Goal: Information Seeking & Learning: Learn about a topic

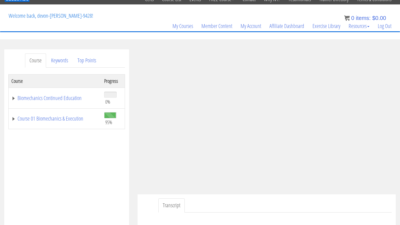
scroll to position [24, 0]
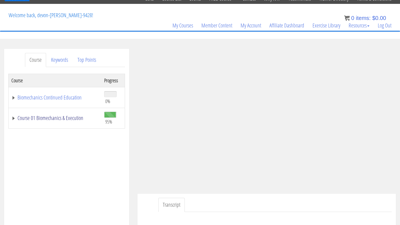
click at [74, 118] on link "Course 01 Biomechanics & Execution" at bounding box center [54, 118] width 87 height 6
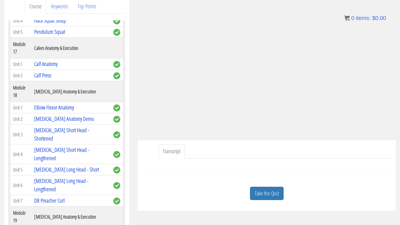
scroll to position [73, 0]
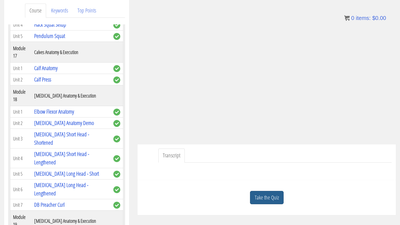
click at [276, 195] on link "Take the Quiz" at bounding box center [267, 198] width 34 height 14
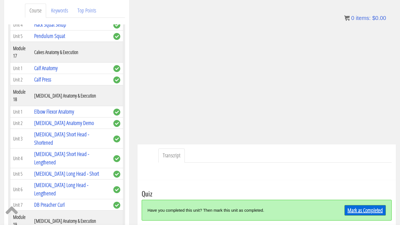
click at [351, 206] on link "Mark as Completed" at bounding box center [364, 210] width 41 height 11
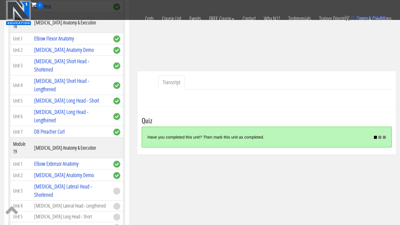
scroll to position [112, 0]
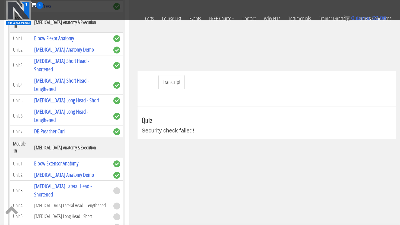
click at [67, 170] on td "[MEDICAL_DATA] Anatomy Demo" at bounding box center [70, 175] width 79 height 11
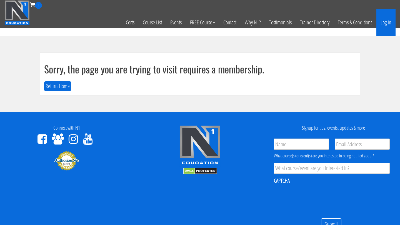
click at [379, 22] on link "Log In" at bounding box center [385, 22] width 19 height 27
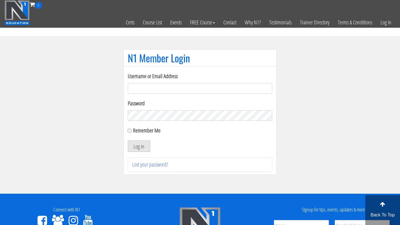
type input "[EMAIL_ADDRESS][DOMAIN_NAME]"
click at [135, 146] on button "Log In" at bounding box center [139, 146] width 22 height 12
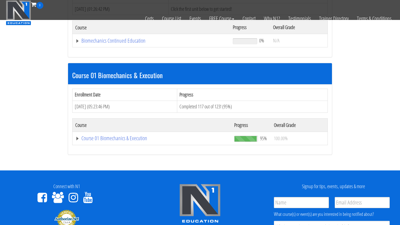
scroll to position [130, 0]
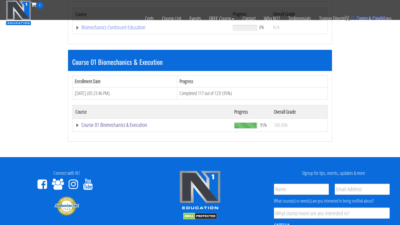
click at [108, 30] on link "Course 01 Biomechanics & Execution" at bounding box center [151, 28] width 152 height 6
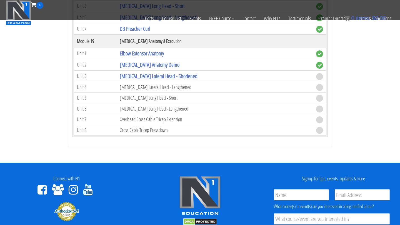
scroll to position [1775, 0]
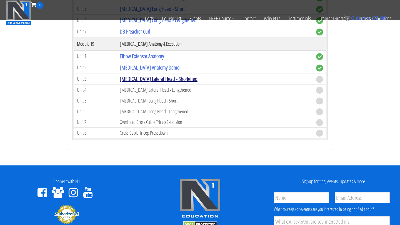
click at [126, 78] on link "[MEDICAL_DATA] Lateral Head - Shortened" at bounding box center [159, 78] width 78 height 7
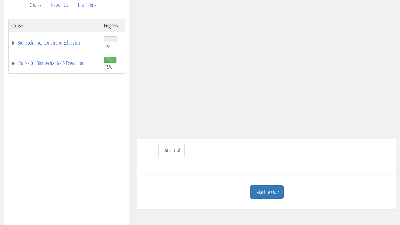
scroll to position [83, 0]
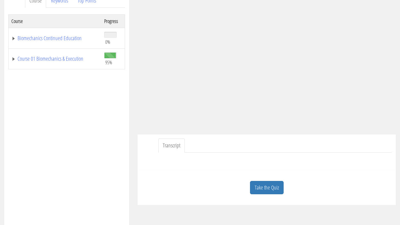
click at [270, 186] on link "Take the Quiz" at bounding box center [267, 188] width 34 height 14
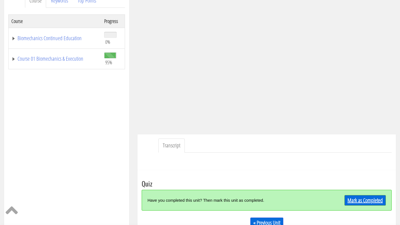
click at [358, 203] on link "Mark as Completed" at bounding box center [364, 200] width 41 height 11
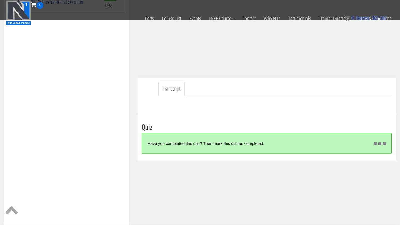
scroll to position [107, 0]
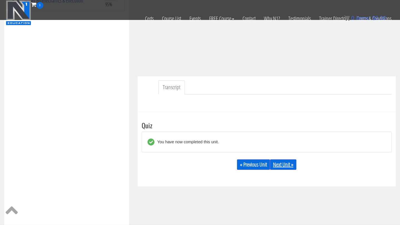
click at [281, 167] on link "Next Unit »" at bounding box center [283, 165] width 26 height 11
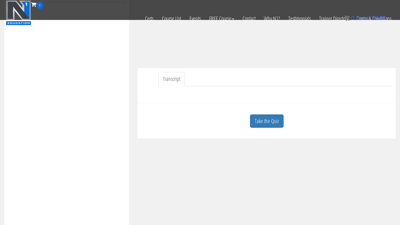
scroll to position [120, 0]
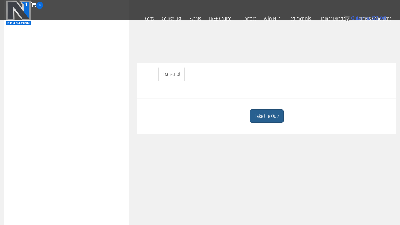
click at [269, 115] on link "Take the Quiz" at bounding box center [267, 117] width 34 height 14
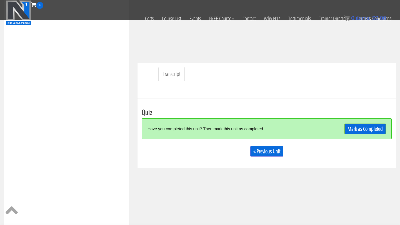
click at [393, 130] on div "Take the Quiz Quiz Have you completed this unit? Then mark this unit as complet…" at bounding box center [266, 133] width 258 height 69
click at [376, 130] on link "Mark as Completed" at bounding box center [364, 129] width 41 height 11
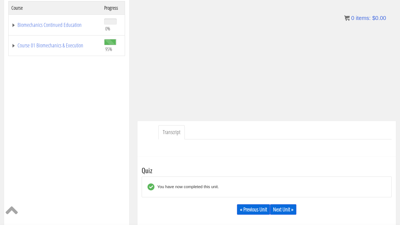
scroll to position [97, 0]
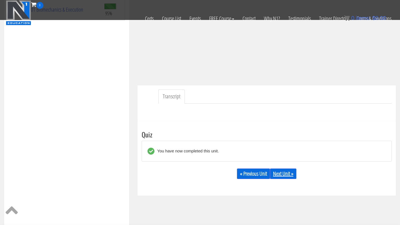
click at [282, 172] on link "Next Unit »" at bounding box center [283, 174] width 26 height 11
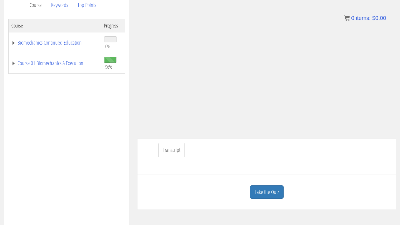
scroll to position [70, 0]
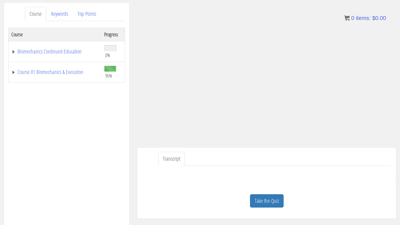
click at [315, 181] on div "Transcript" at bounding box center [266, 166] width 258 height 36
click at [301, 158] on ul "Transcript" at bounding box center [274, 159] width 233 height 14
click at [359, 172] on div at bounding box center [267, 172] width 250 height 13
click at [341, 159] on ul "Transcript" at bounding box center [274, 159] width 233 height 14
click at [269, 205] on link "Take the Quiz" at bounding box center [267, 202] width 34 height 14
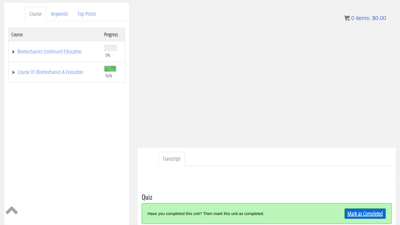
click at [364, 212] on link "Mark as Completed" at bounding box center [364, 214] width 41 height 11
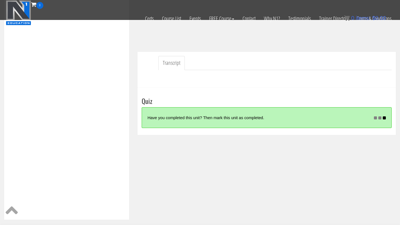
scroll to position [132, 0]
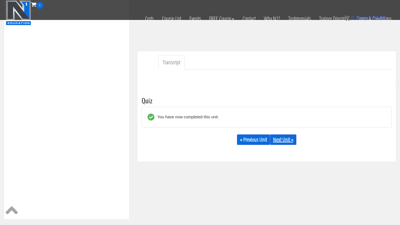
click at [284, 139] on link "Next Unit »" at bounding box center [283, 140] width 26 height 11
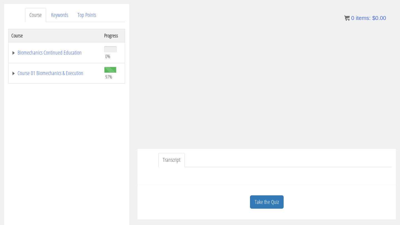
scroll to position [71, 0]
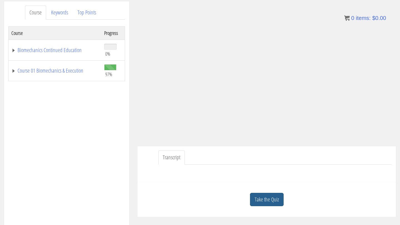
click at [274, 202] on link "Take the Quiz" at bounding box center [267, 200] width 34 height 14
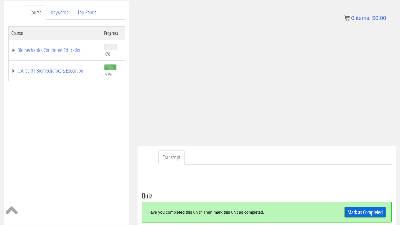
click at [362, 206] on div "Mark as Completed" at bounding box center [354, 212] width 62 height 12
click at [361, 213] on link "Mark as Completed" at bounding box center [364, 212] width 41 height 11
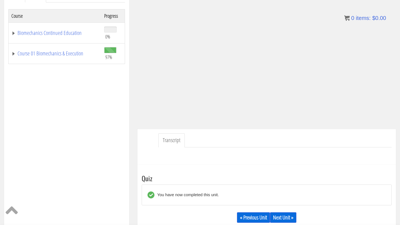
scroll to position [89, 0]
click at [286, 219] on link "Next Unit »" at bounding box center [283, 217] width 26 height 11
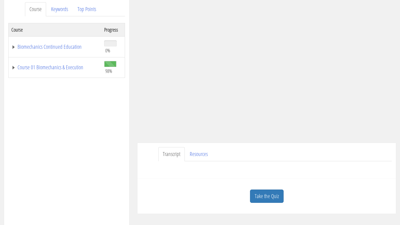
scroll to position [75, 0]
click at [67, 67] on link "Course 01 Biomechanics & Execution" at bounding box center [54, 67] width 87 height 6
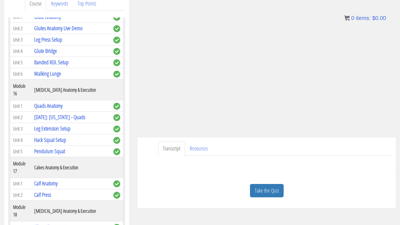
scroll to position [84, 0]
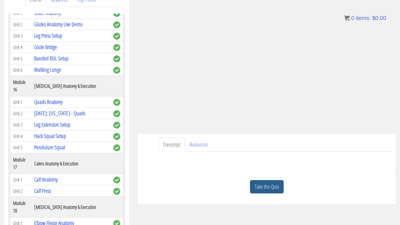
click at [274, 189] on link "Take the Quiz" at bounding box center [267, 187] width 34 height 14
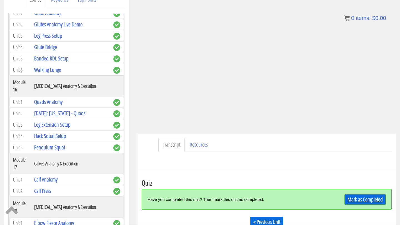
click at [367, 198] on link "Mark as Completed" at bounding box center [364, 200] width 41 height 11
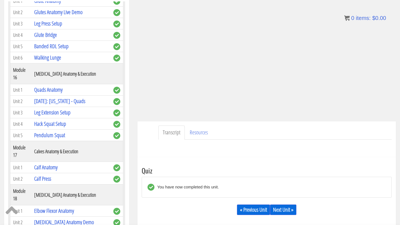
scroll to position [97, 0]
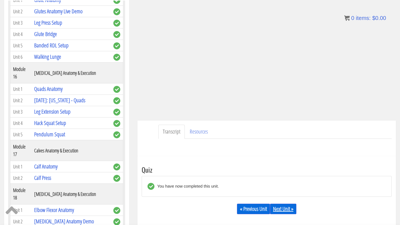
click at [279, 210] on link "Next Unit »" at bounding box center [283, 209] width 26 height 11
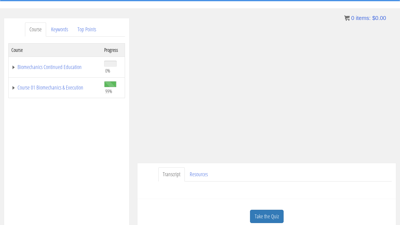
scroll to position [58, 0]
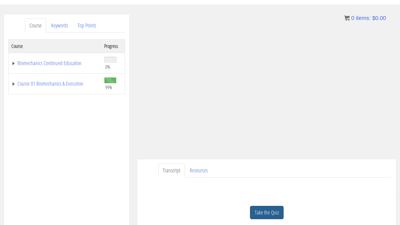
click at [269, 213] on link "Take the Quiz" at bounding box center [267, 213] width 34 height 14
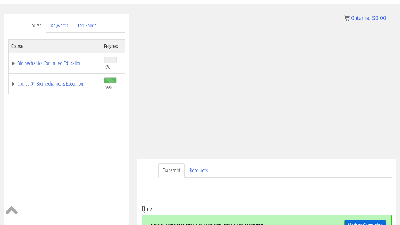
click at [351, 223] on link "Mark as Completed" at bounding box center [364, 225] width 41 height 11
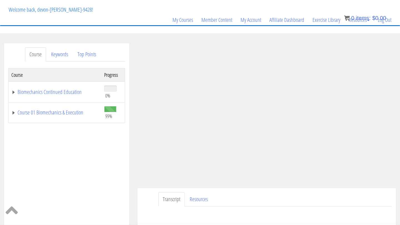
scroll to position [26, 0]
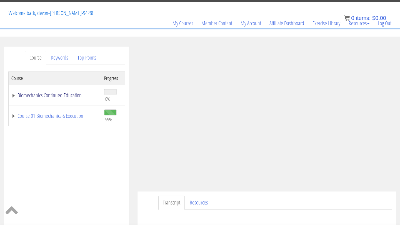
click at [64, 97] on link "Biomechanics Continued Education" at bounding box center [54, 96] width 87 height 6
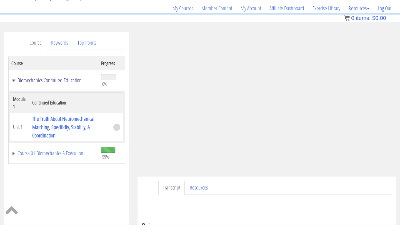
scroll to position [41, 0]
click at [74, 154] on link "Course 01 Biomechanics & Execution" at bounding box center [53, 154] width 84 height 6
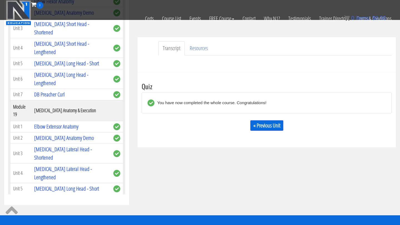
scroll to position [145, 0]
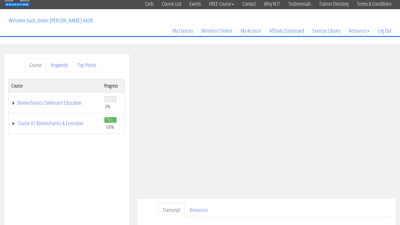
scroll to position [16, 0]
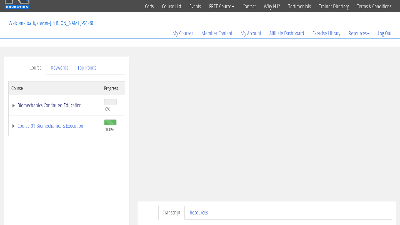
click at [63, 106] on link "Biomechanics Continued Education" at bounding box center [54, 106] width 87 height 6
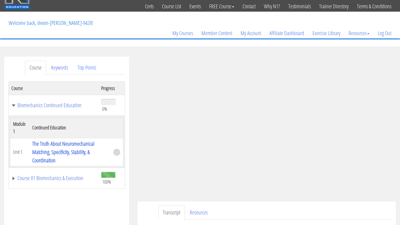
click at [70, 147] on td "The Truth About Neuromechanical Matching, Specificity, Stability, & Coordination" at bounding box center [69, 152] width 81 height 28
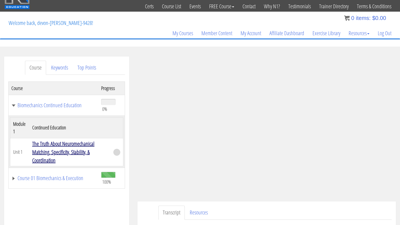
click at [70, 145] on link "The Truth About Neuromechanical Matching, Specificity, Stability, & Coordination" at bounding box center [63, 152] width 62 height 24
